Goal: Use online tool/utility: Utilize a website feature to perform a specific function

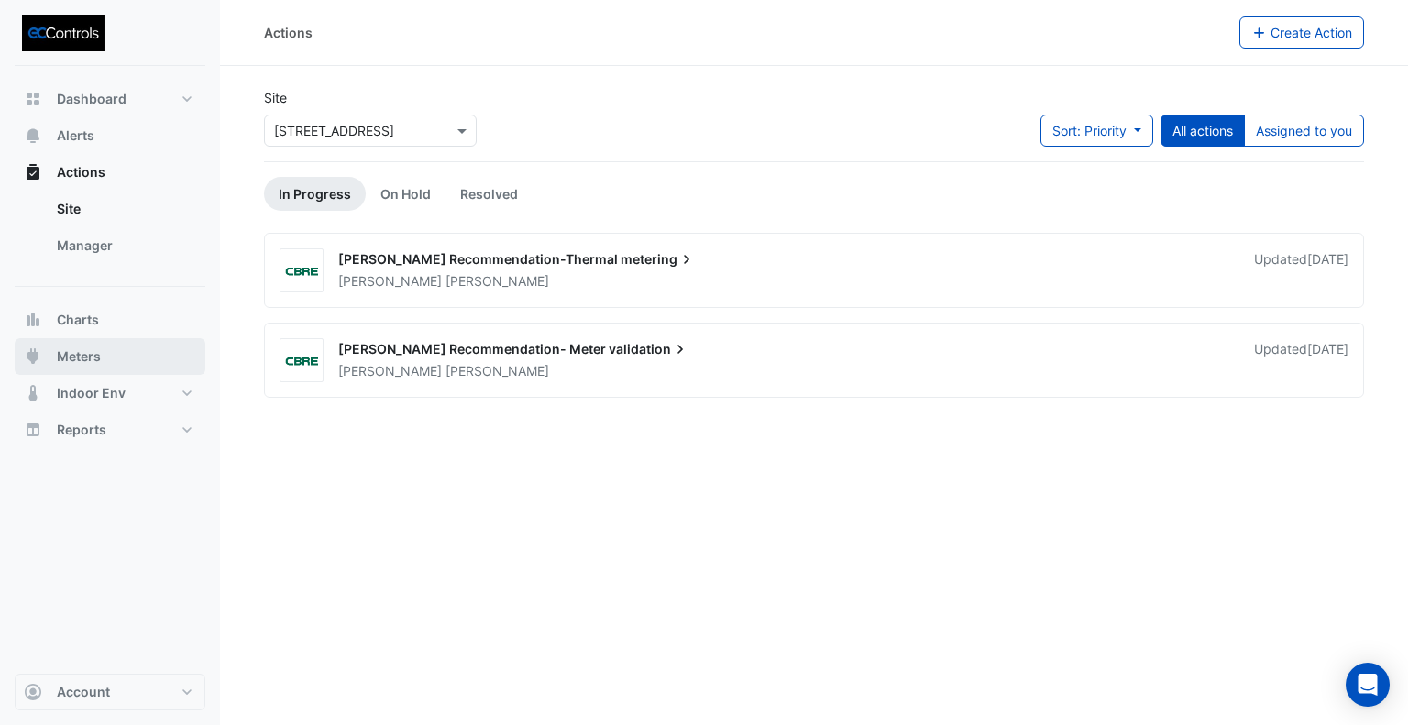
click at [85, 358] on span "Meters" at bounding box center [79, 356] width 44 height 18
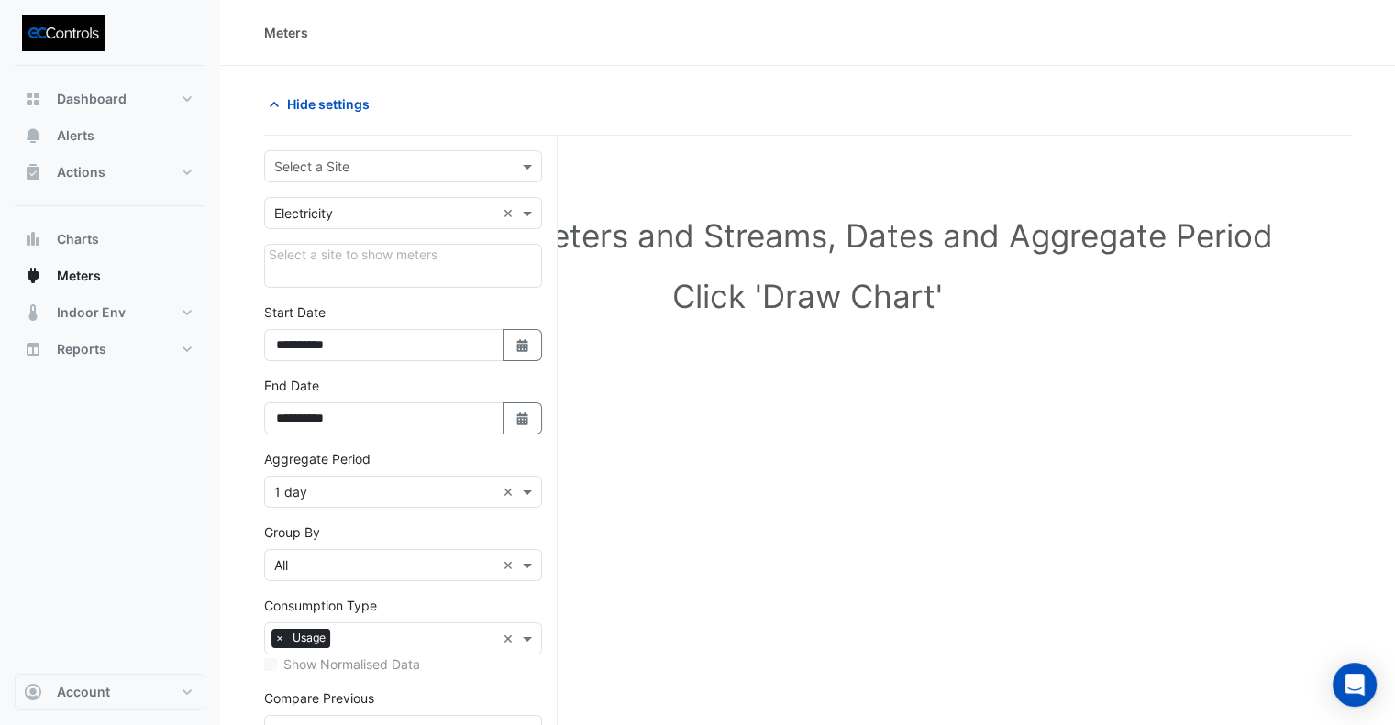
click at [381, 167] on input "text" at bounding box center [384, 167] width 221 height 19
click at [359, 197] on span "[STREET_ADDRESS]" at bounding box center [340, 205] width 120 height 16
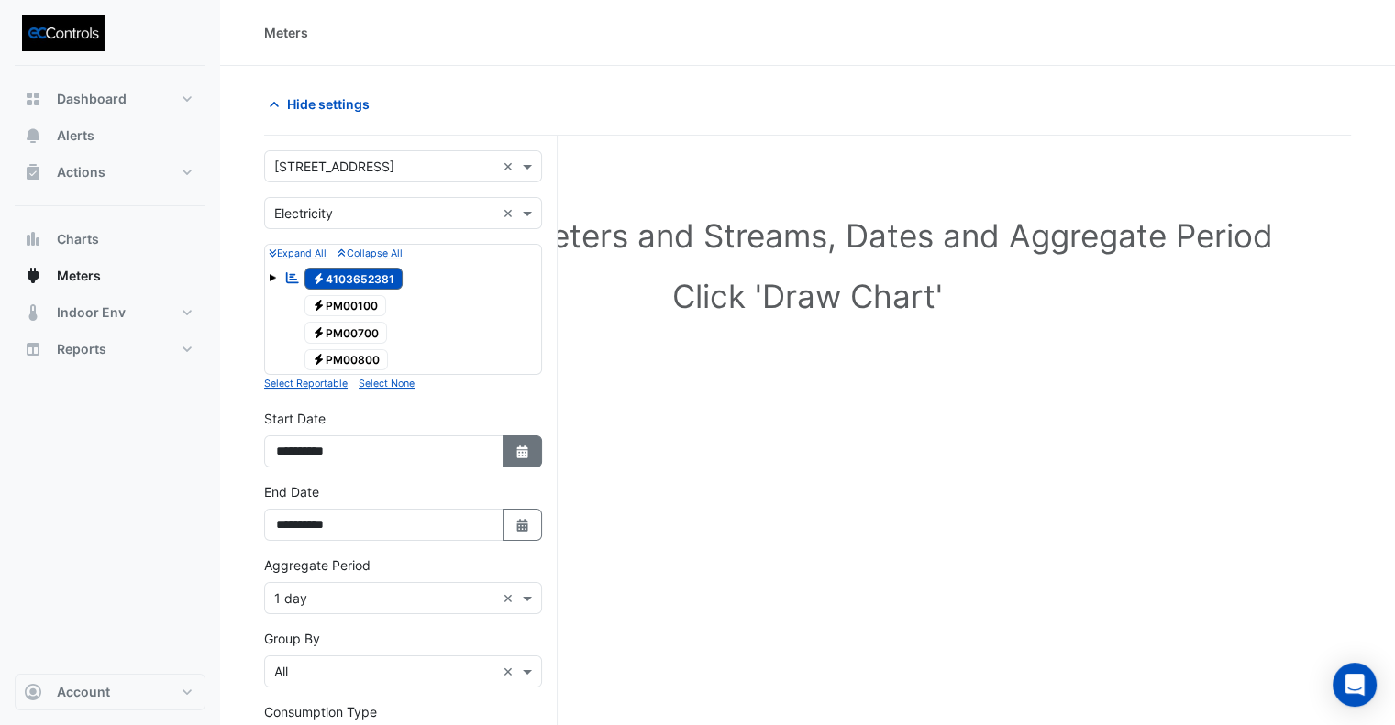
click at [522, 460] on button "Select Date" at bounding box center [522, 452] width 40 height 32
select select "*"
select select "****"
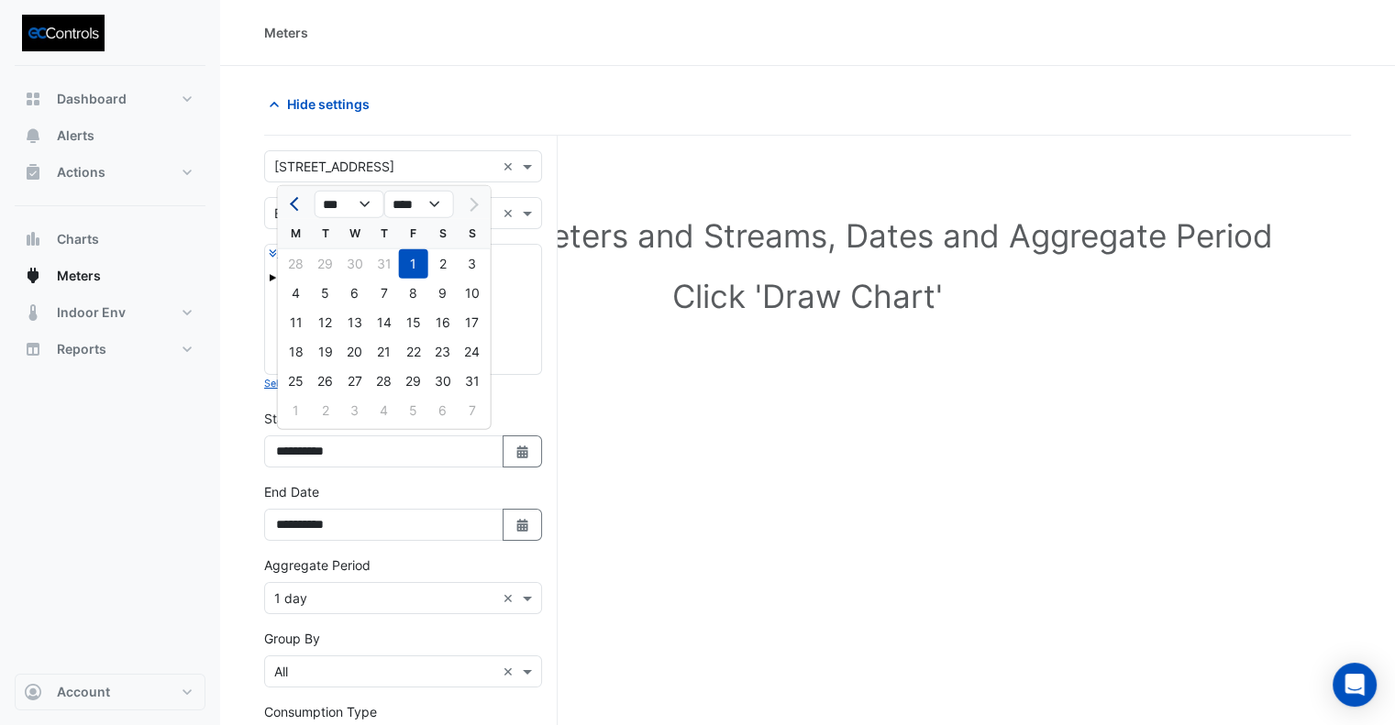
click at [287, 208] on button "Previous month" at bounding box center [296, 204] width 22 height 29
select select "*"
click at [473, 264] on div "1" at bounding box center [472, 263] width 29 height 29
type input "**********"
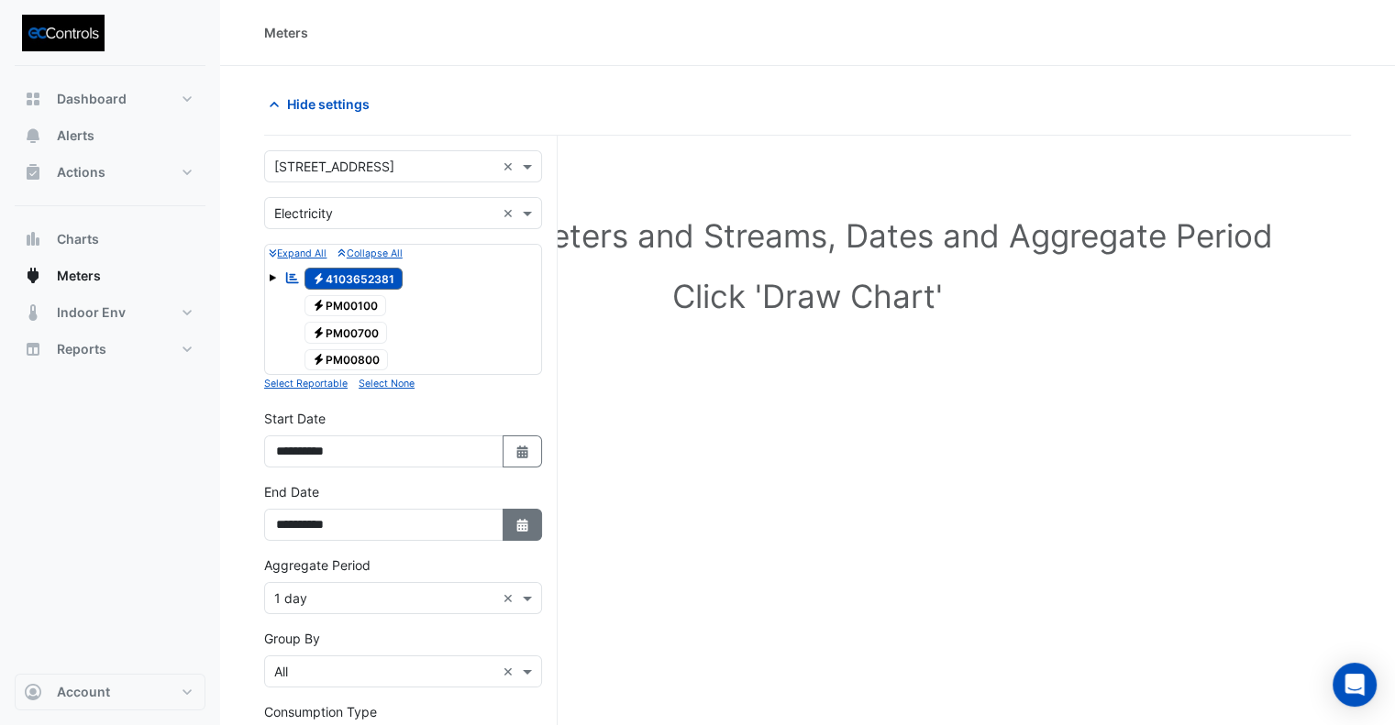
click at [532, 524] on button "Select Date" at bounding box center [522, 525] width 40 height 32
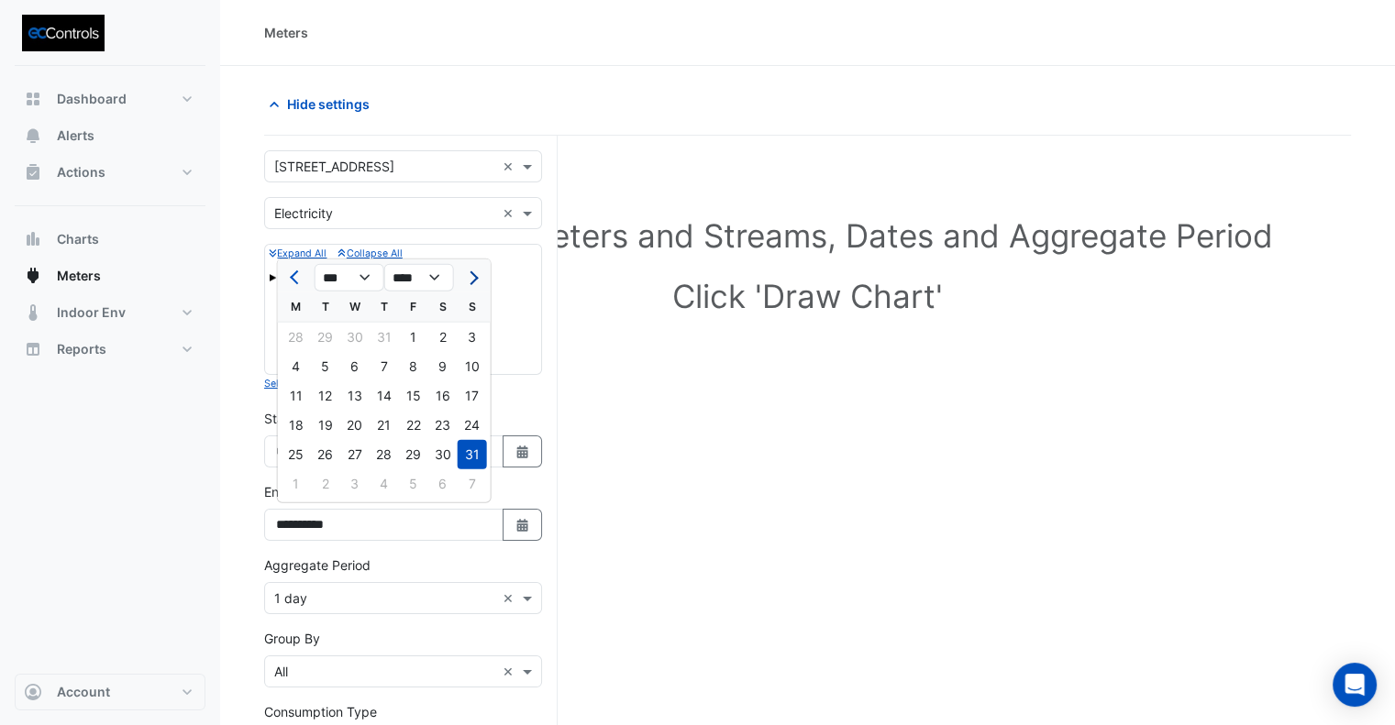
click at [478, 286] on button "Next month" at bounding box center [472, 277] width 22 height 29
select select "*"
click at [317, 339] on div "2" at bounding box center [325, 337] width 29 height 29
type input "**********"
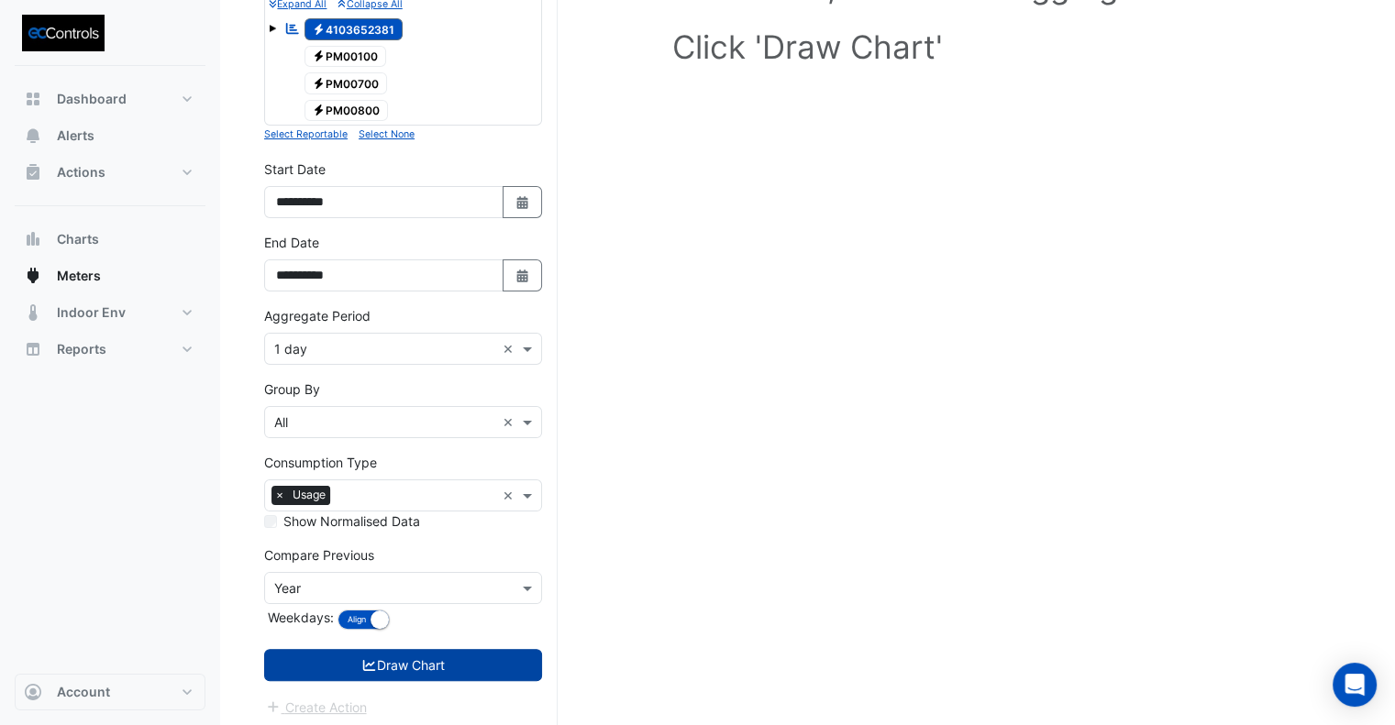
click at [455, 661] on button "Draw Chart" at bounding box center [403, 665] width 278 height 32
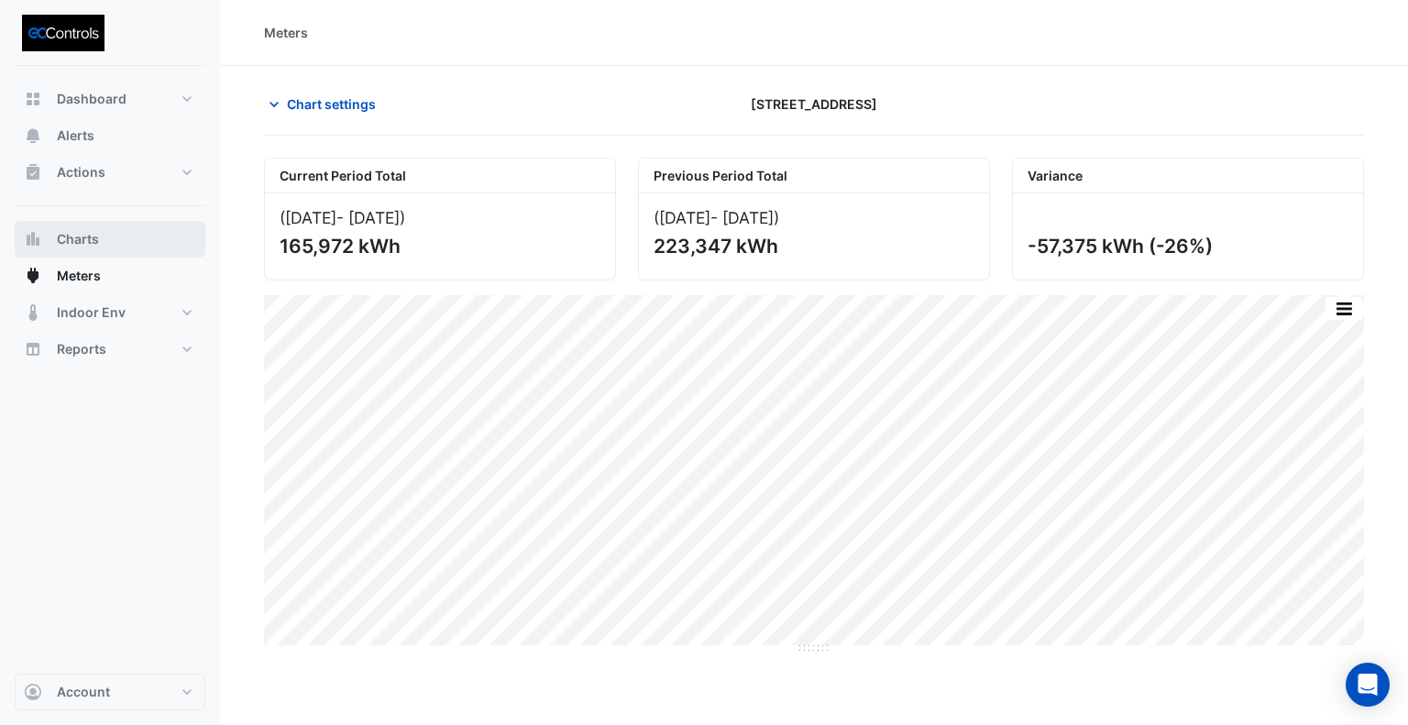
click at [95, 234] on span "Charts" at bounding box center [78, 239] width 42 height 18
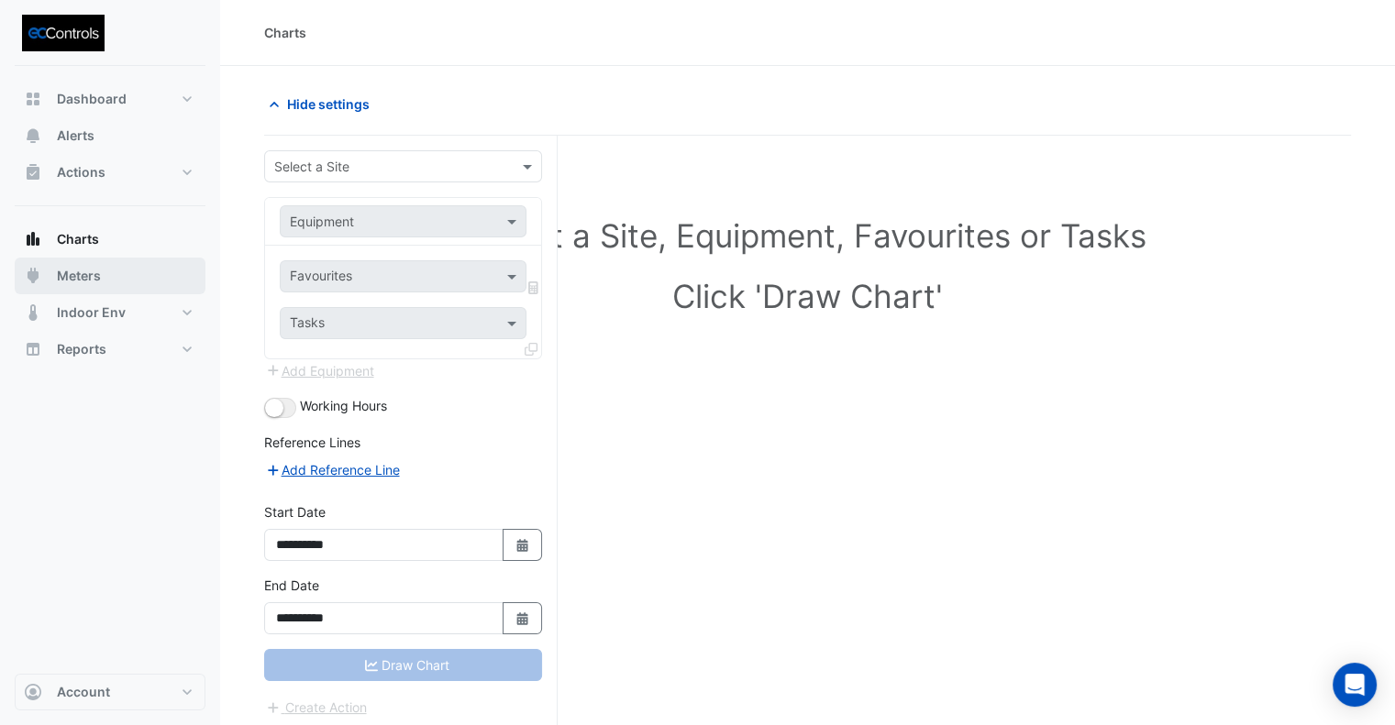
click at [124, 282] on button "Meters" at bounding box center [110, 276] width 191 height 37
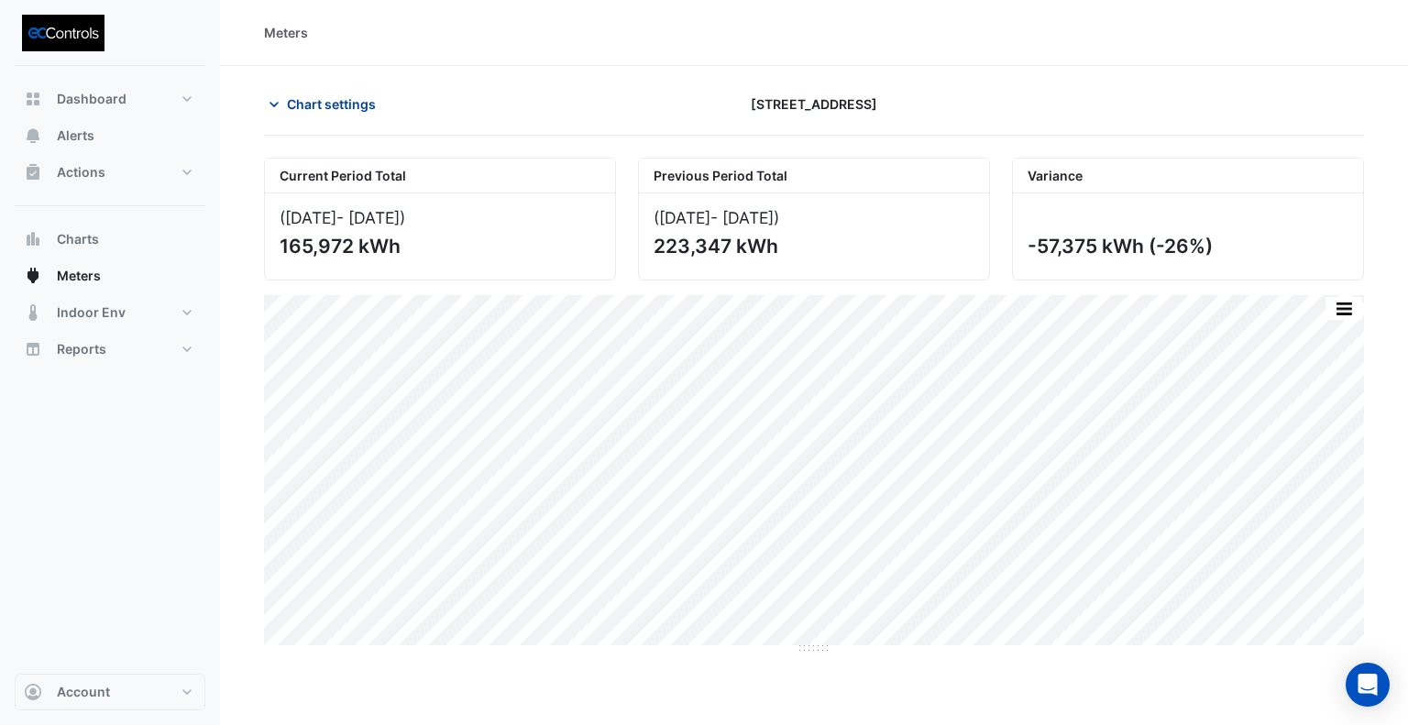
click at [320, 94] on span "Chart settings" at bounding box center [331, 103] width 89 height 19
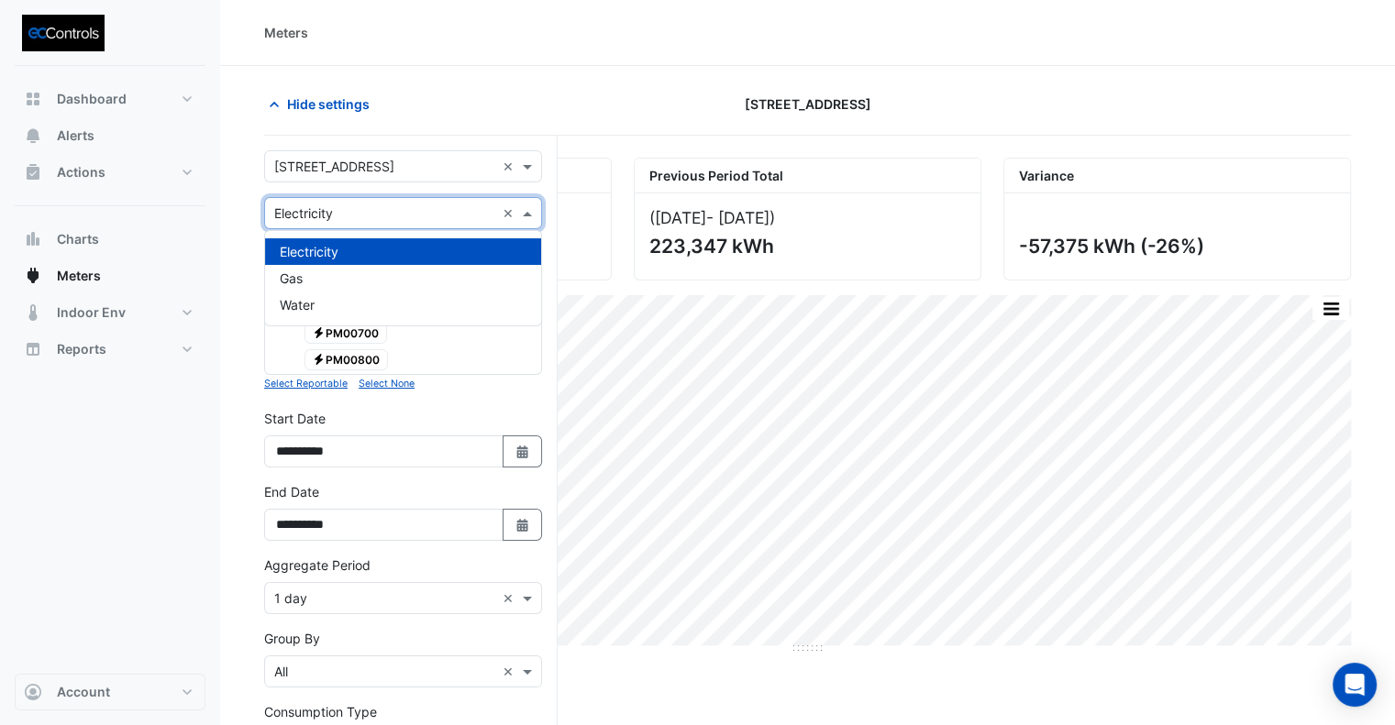
click at [402, 201] on div "Utility Type × Electricity ×" at bounding box center [403, 213] width 278 height 32
click at [337, 281] on div "Gas" at bounding box center [403, 278] width 276 height 27
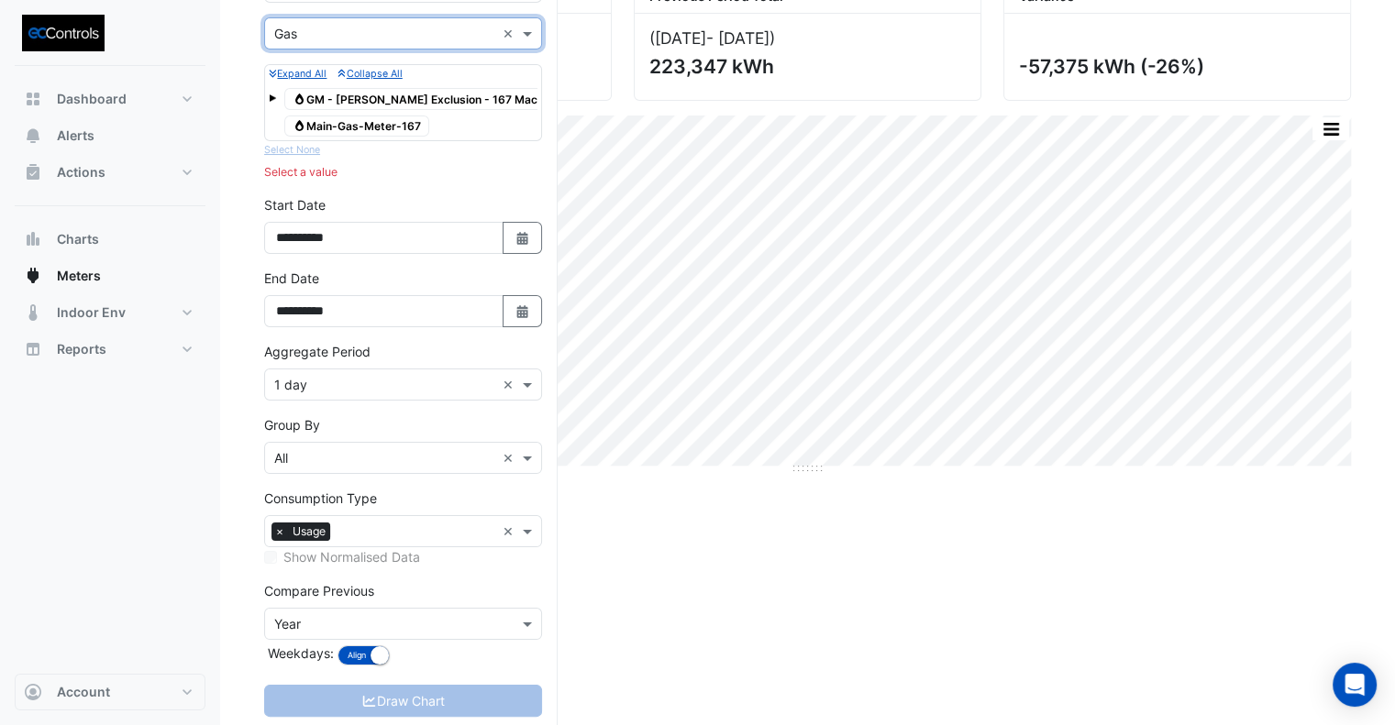
scroll to position [183, 0]
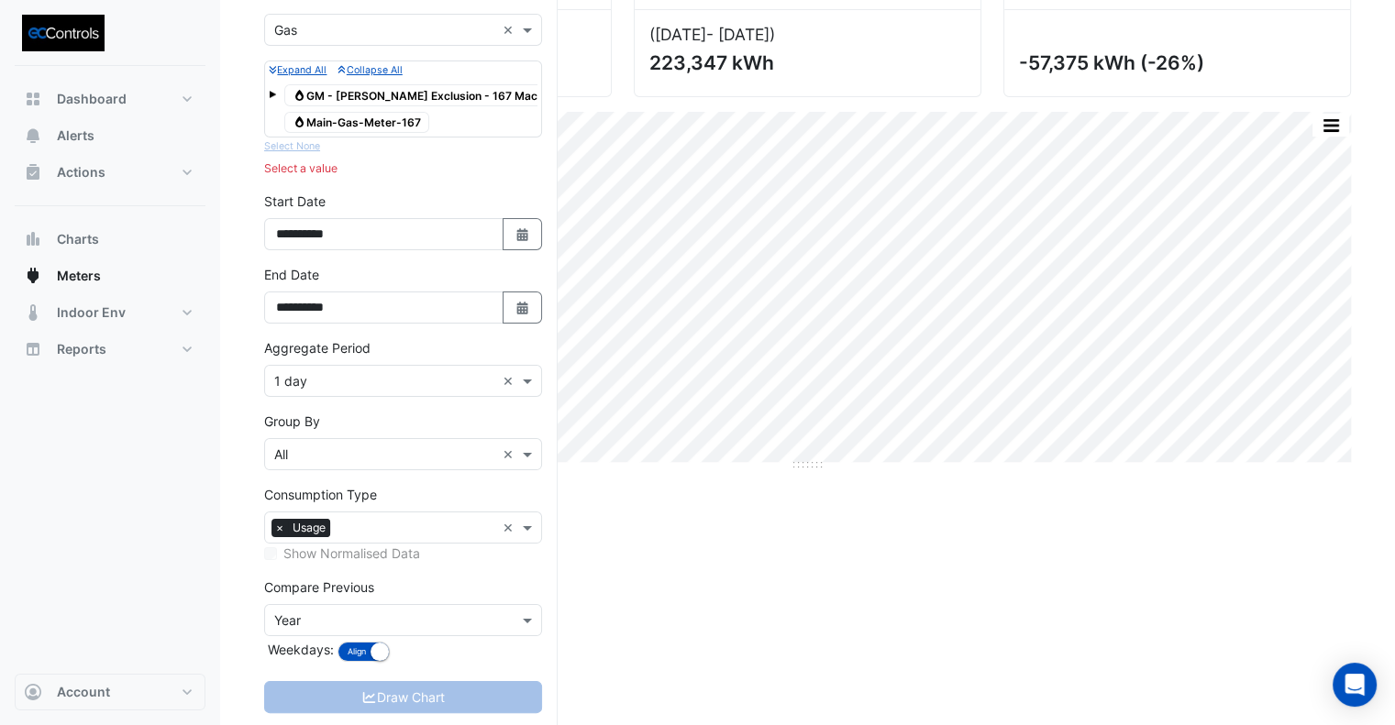
click at [396, 127] on span "Gas Main-Gas-Meter-167" at bounding box center [356, 123] width 145 height 22
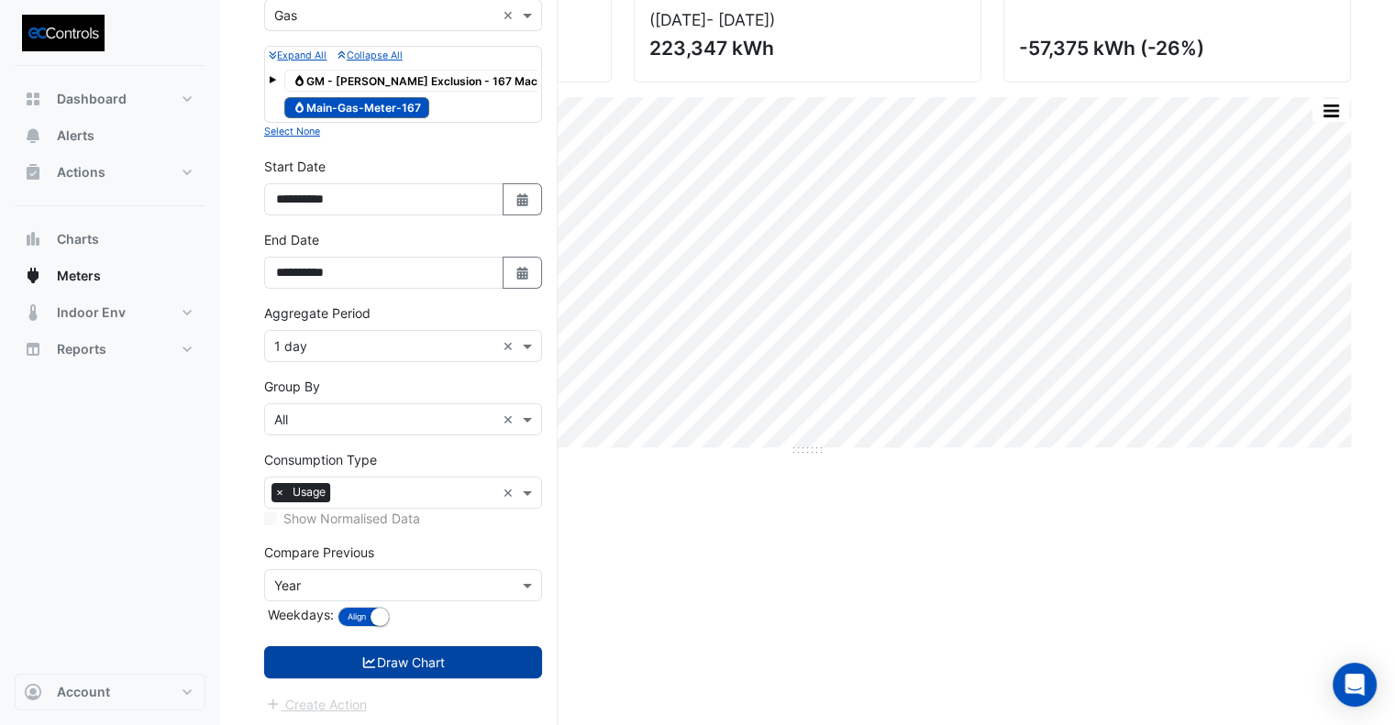
click at [491, 659] on button "Draw Chart" at bounding box center [403, 662] width 278 height 32
